Goal: Information Seeking & Learning: Check status

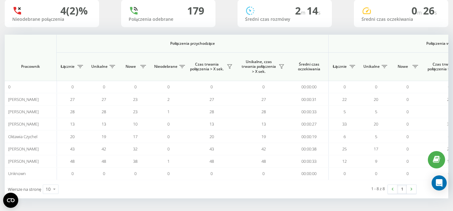
scroll to position [0, 434]
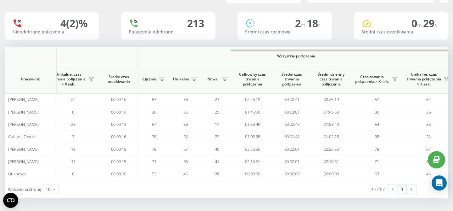
scroll to position [0, 434]
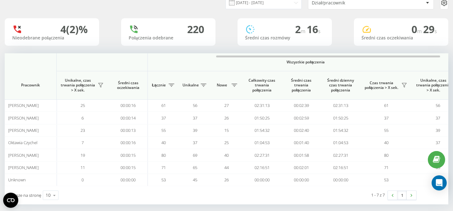
scroll to position [28, 0]
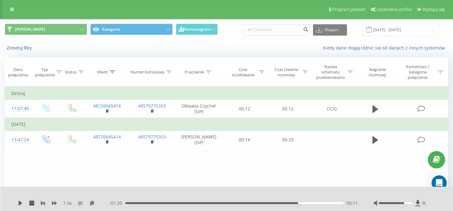
click at [243, 31] on input "48726645414" at bounding box center [276, 29] width 67 height 11
click at [14, 49] on button "Zresetuj filtry" at bounding box center [20, 48] width 30 height 6
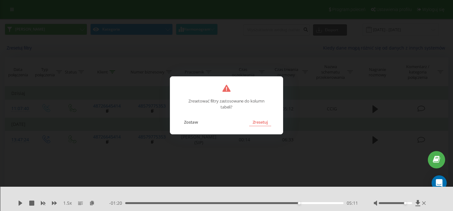
click at [264, 124] on button "Zresetuj" at bounding box center [260, 122] width 22 height 8
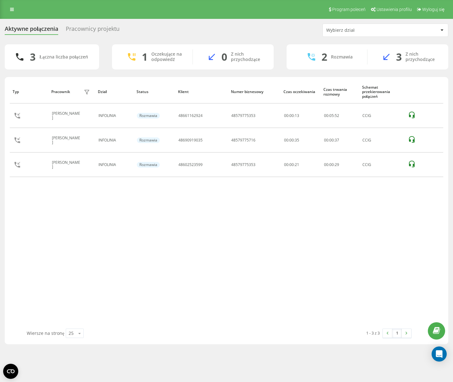
click at [414, 142] on icon at bounding box center [412, 139] width 6 height 7
click at [413, 140] on icon at bounding box center [412, 140] width 8 height 8
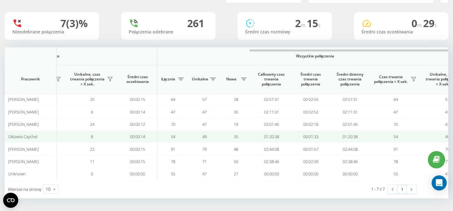
scroll to position [0, 434]
